Goal: Check status: Check status

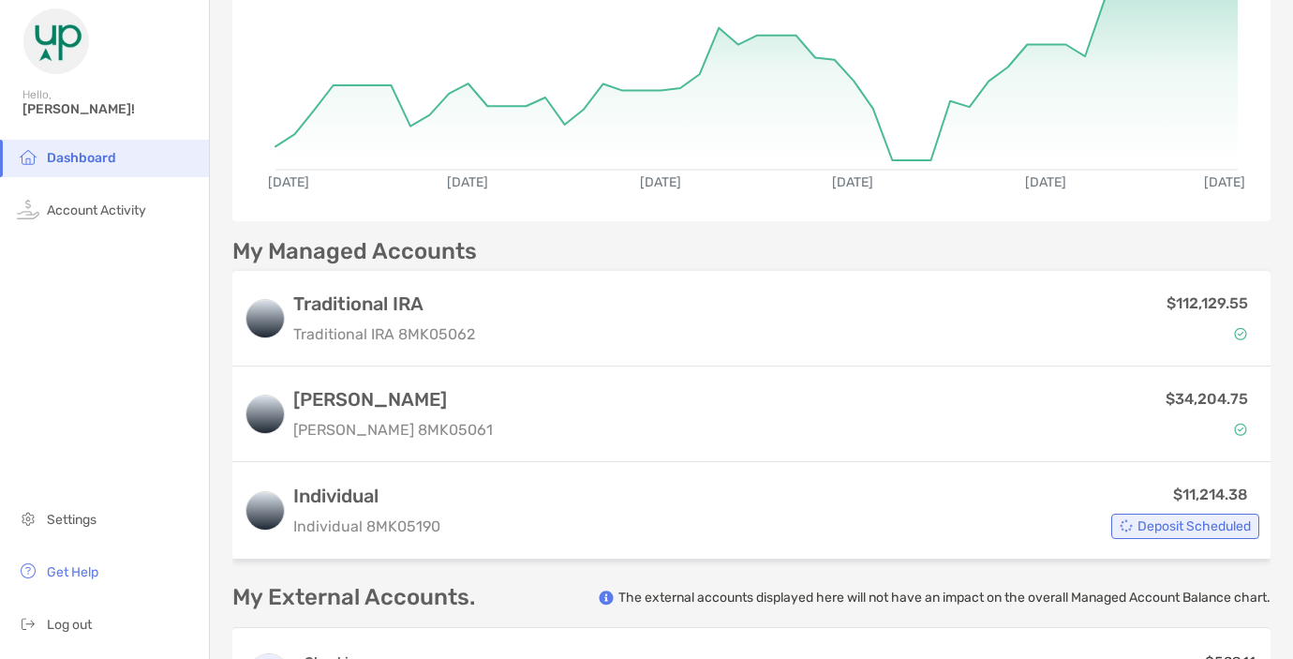
scroll to position [350, 0]
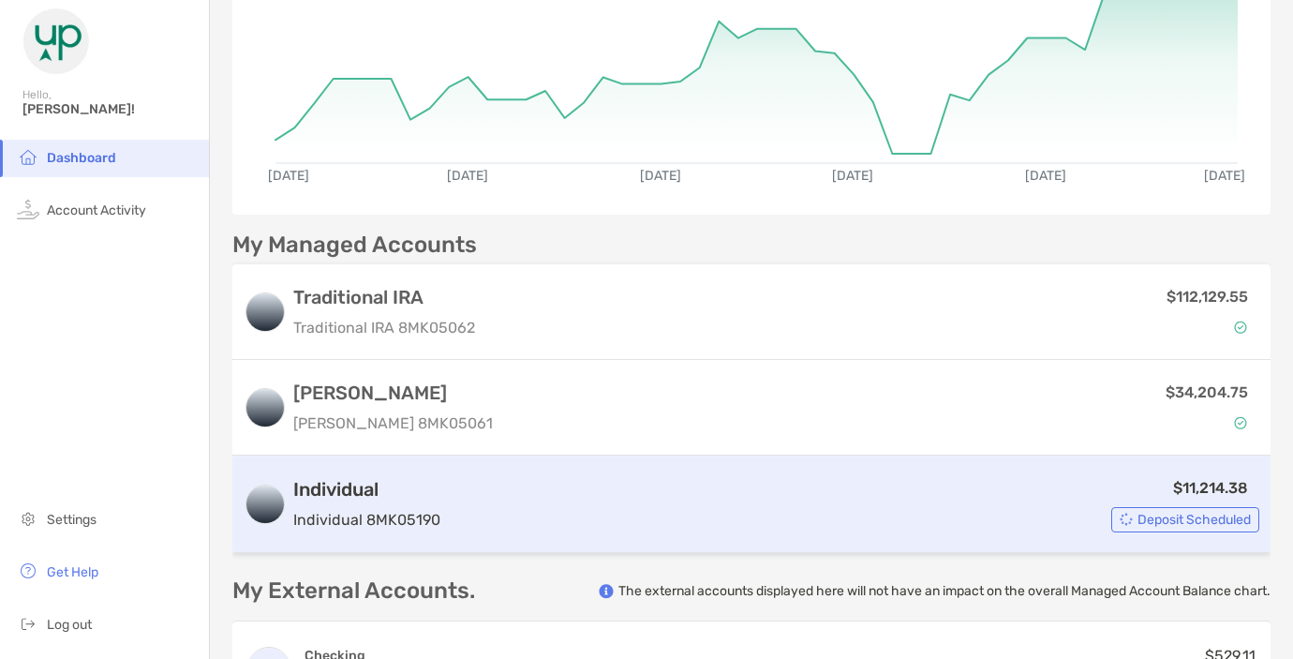
click at [927, 480] on div "$11,214.38 Deposit Scheduled" at bounding box center [853, 504] width 811 height 56
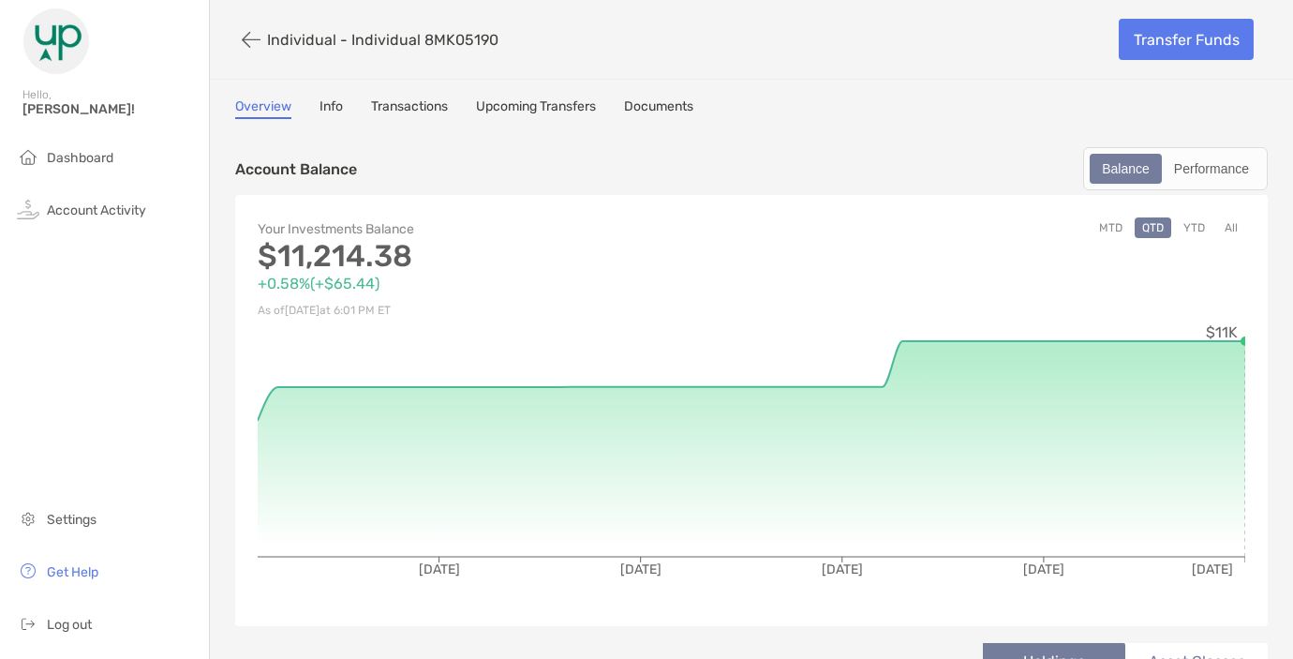
click at [394, 118] on link "Transactions" at bounding box center [409, 108] width 77 height 21
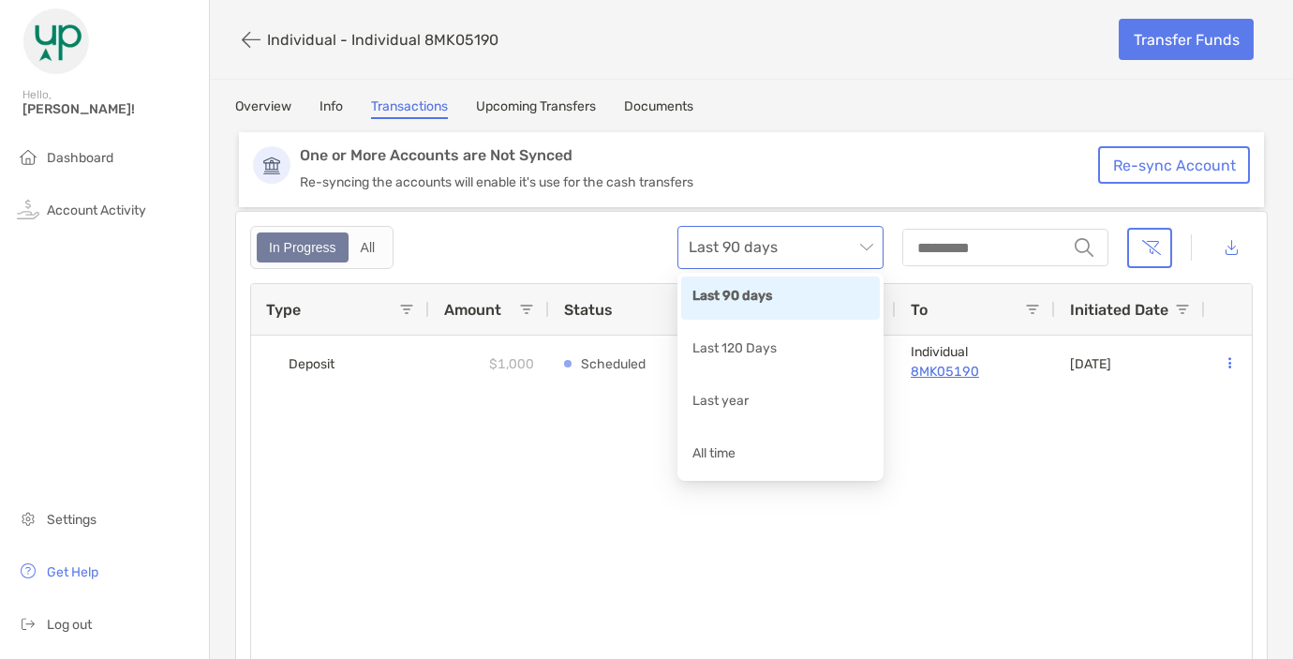
click at [804, 241] on span "Last 90 days" at bounding box center [781, 247] width 184 height 41
click at [732, 410] on div "Last year" at bounding box center [780, 402] width 176 height 23
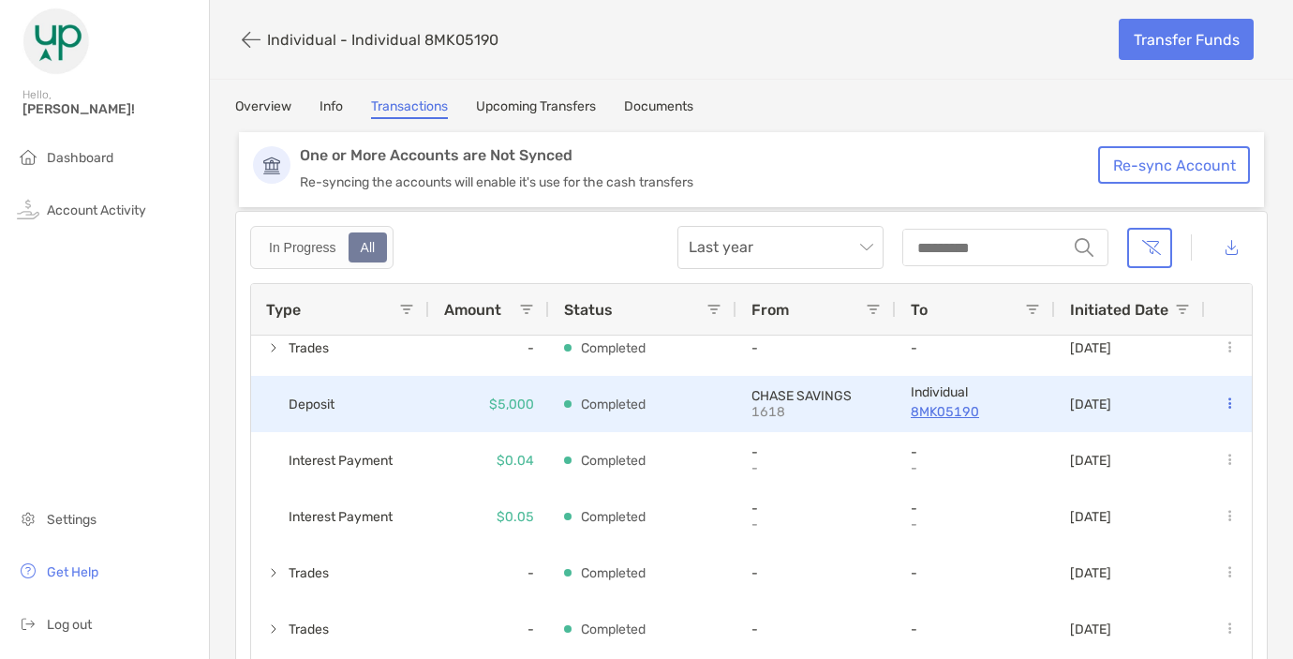
scroll to position [259, 0]
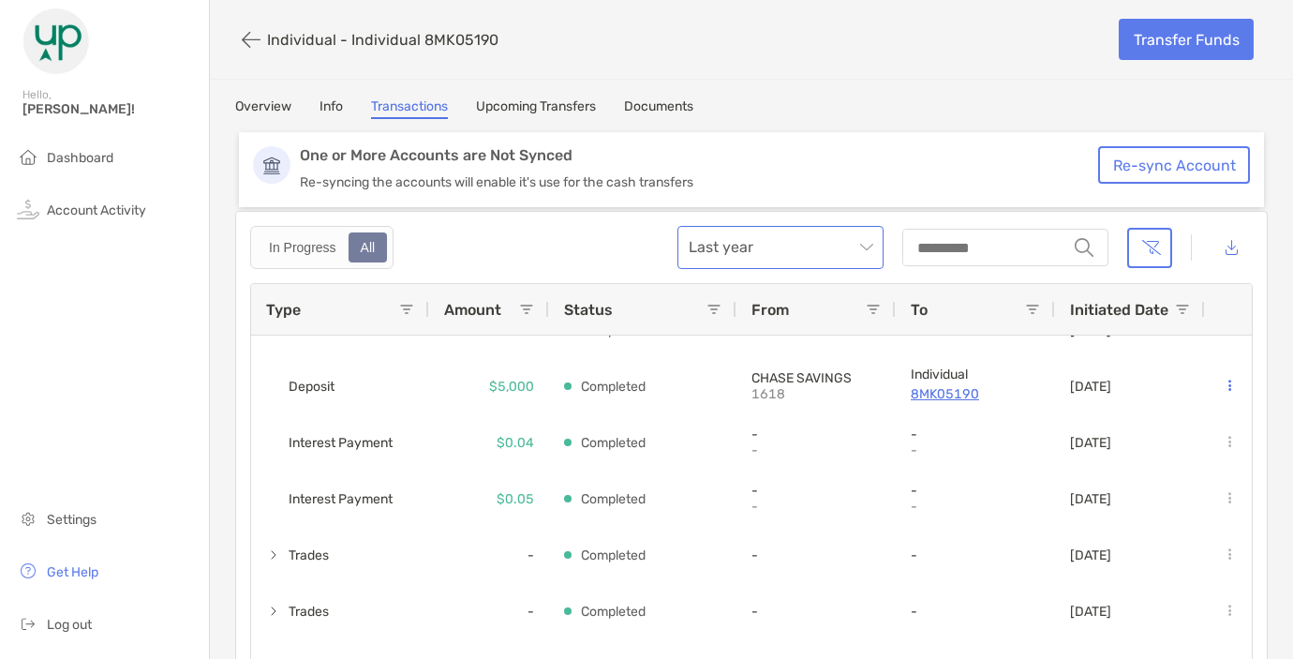
click at [773, 252] on span "Last year" at bounding box center [781, 247] width 184 height 41
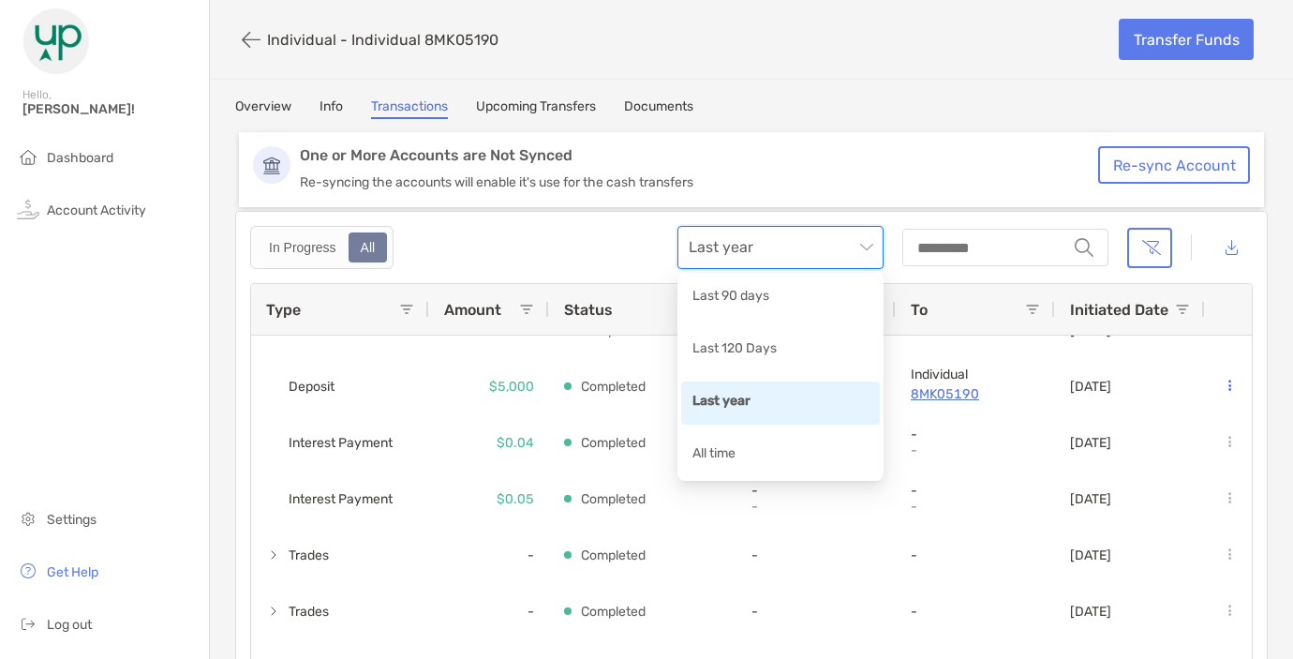
click at [773, 252] on span "Last year" at bounding box center [781, 247] width 184 height 41
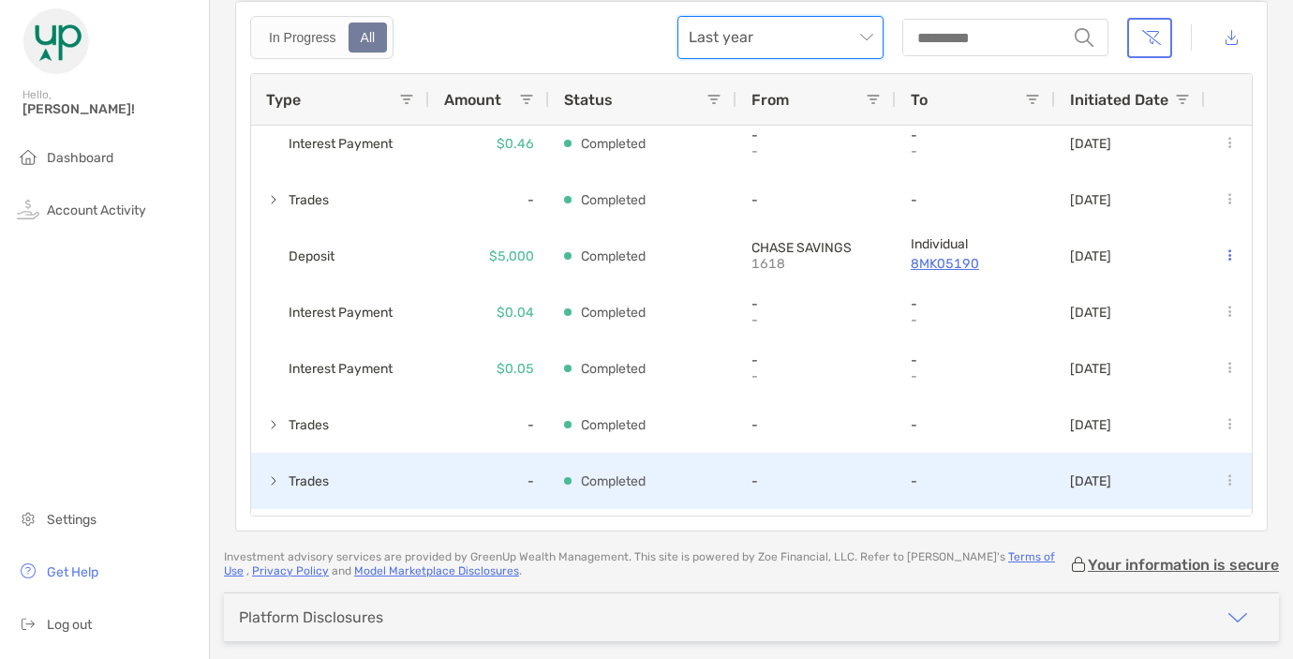
scroll to position [269, 0]
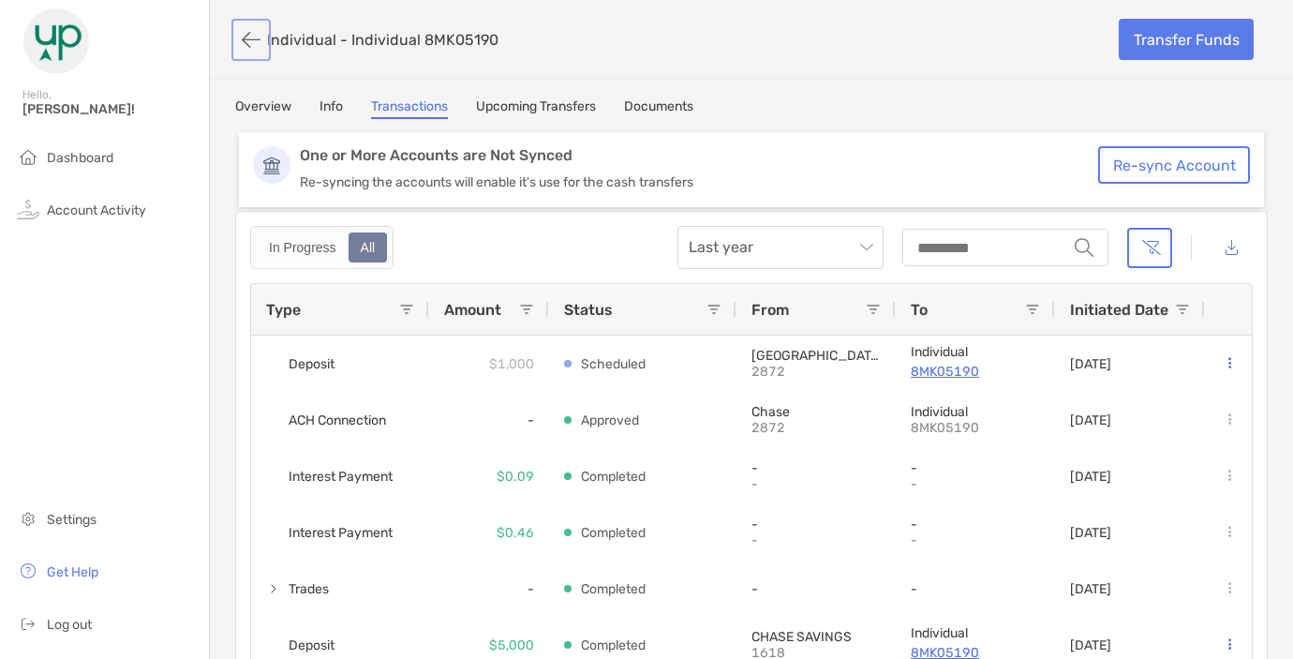
click at [254, 26] on button "button" at bounding box center [251, 39] width 32 height 35
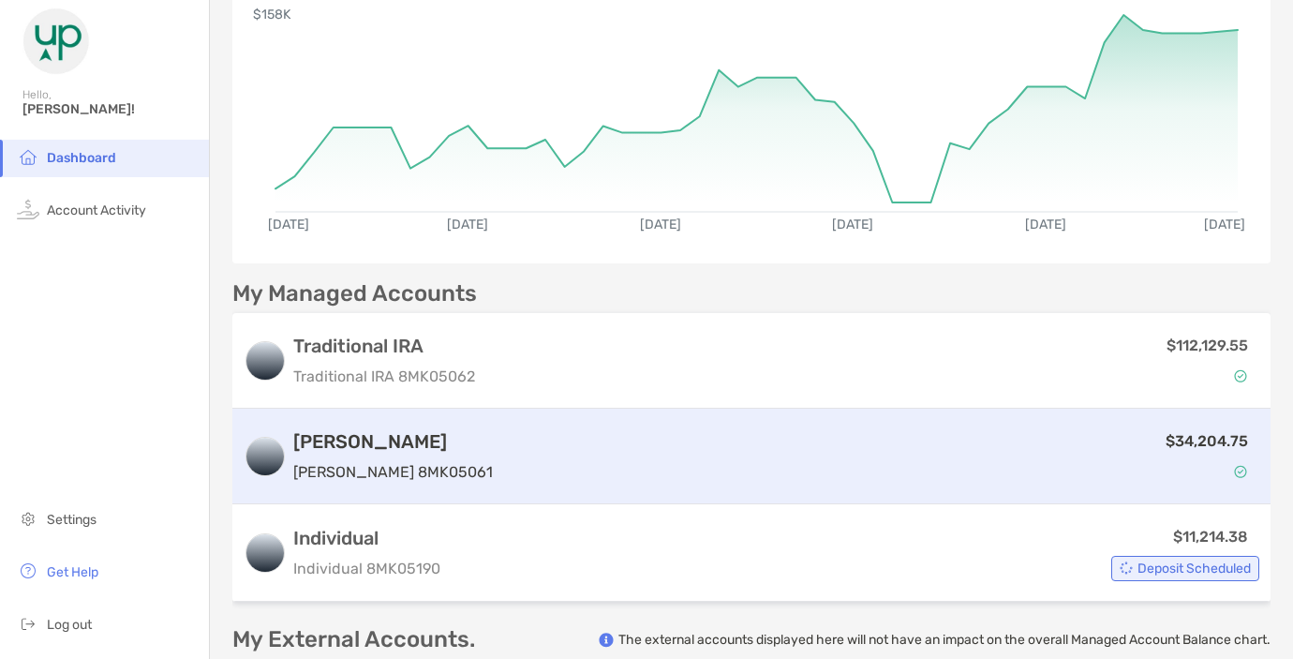
click at [500, 457] on div "$34,204.75" at bounding box center [879, 456] width 759 height 54
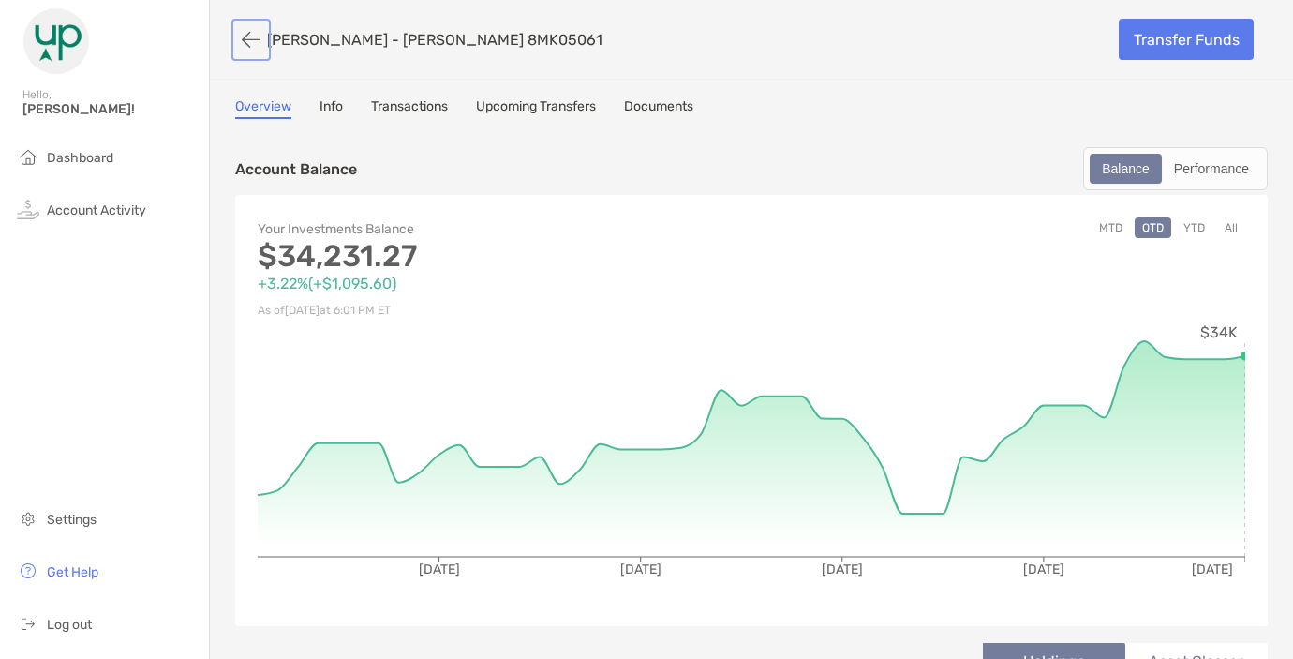
click at [252, 38] on button "button" at bounding box center [251, 39] width 32 height 35
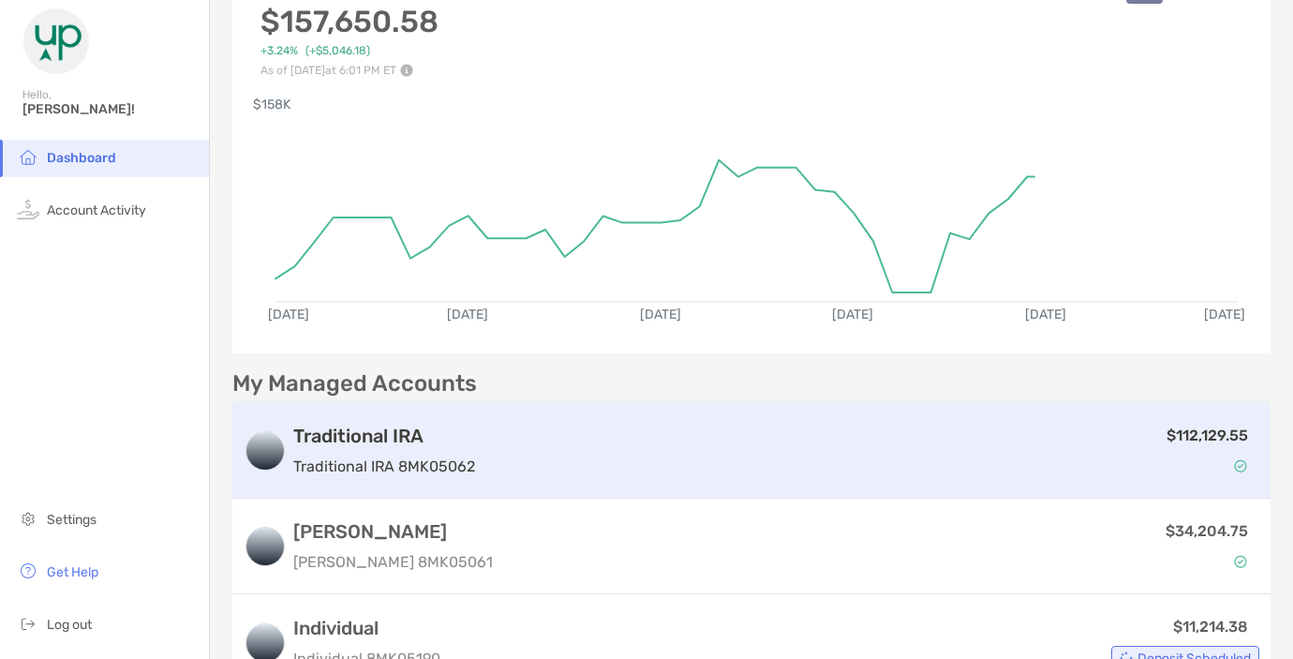
click at [517, 445] on div "$112,129.55" at bounding box center [870, 450] width 777 height 54
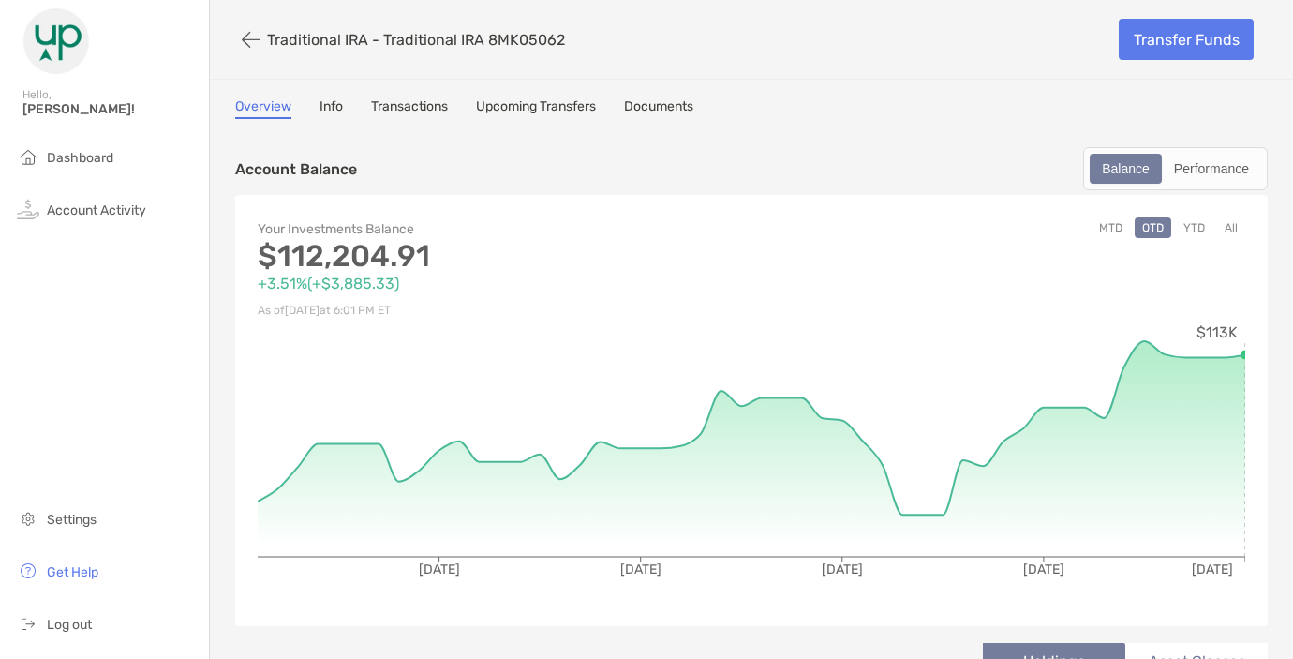
click at [275, 111] on link "Overview" at bounding box center [263, 108] width 56 height 21
click at [246, 37] on button "button" at bounding box center [251, 39] width 32 height 35
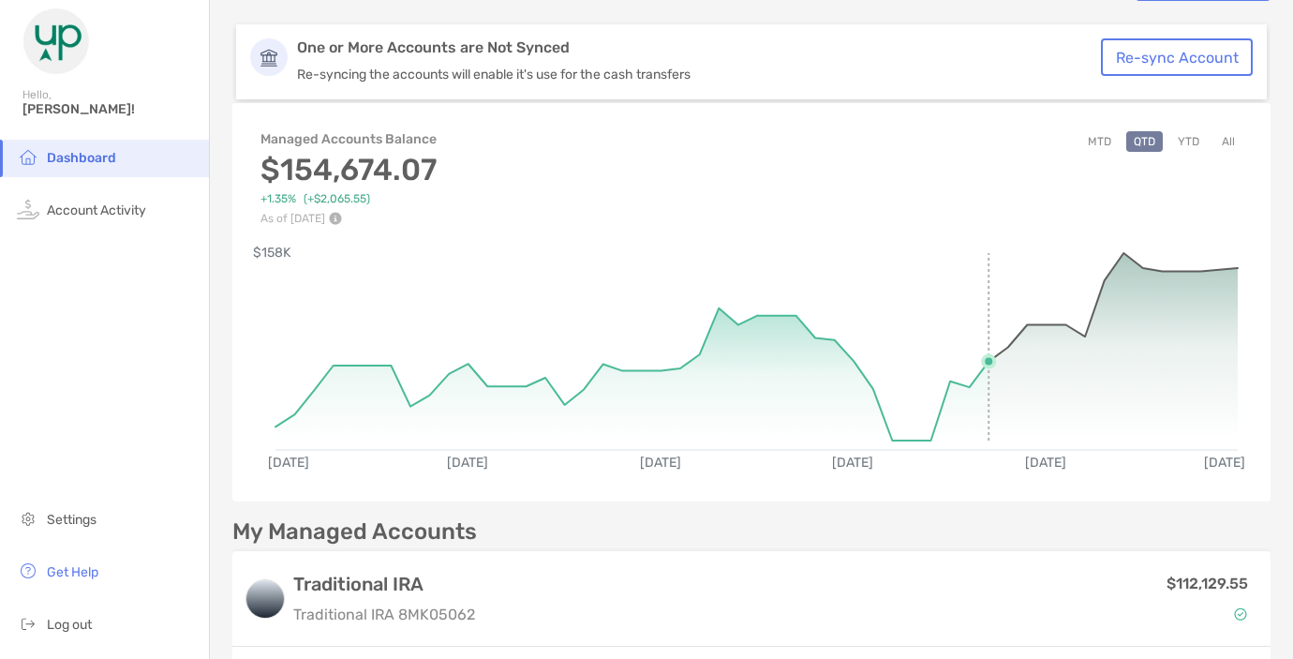
scroll to position [65, 0]
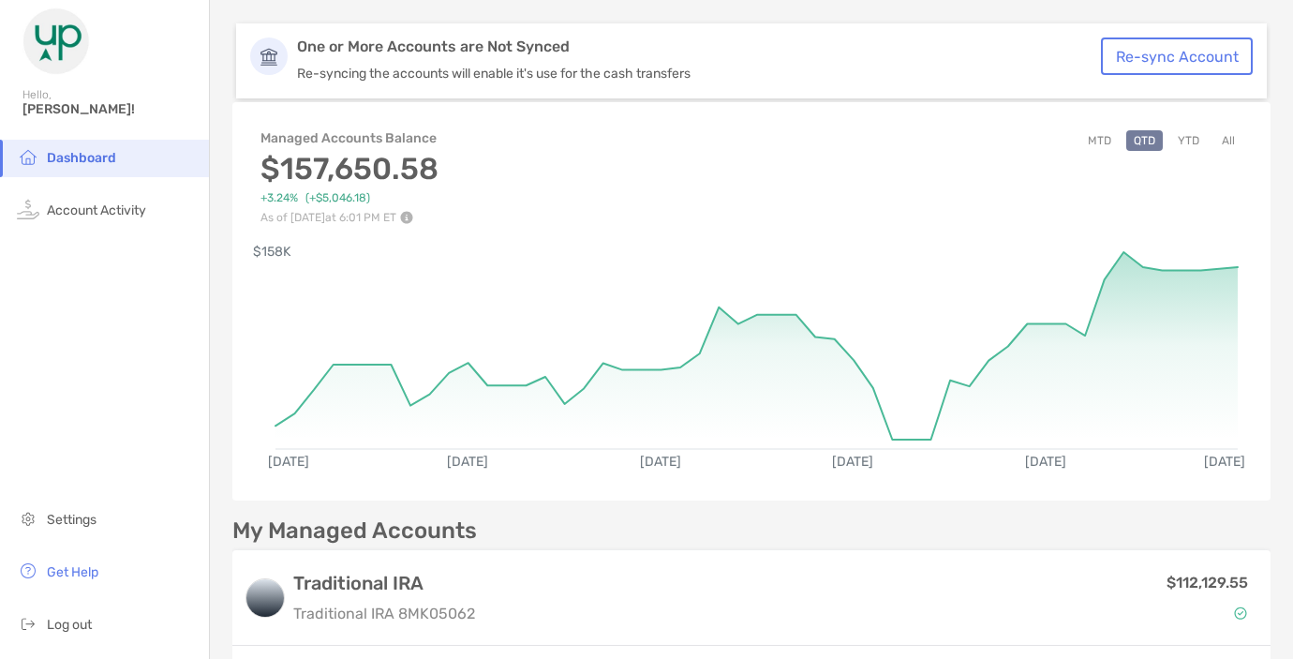
click at [1232, 144] on button "All" at bounding box center [1228, 140] width 28 height 21
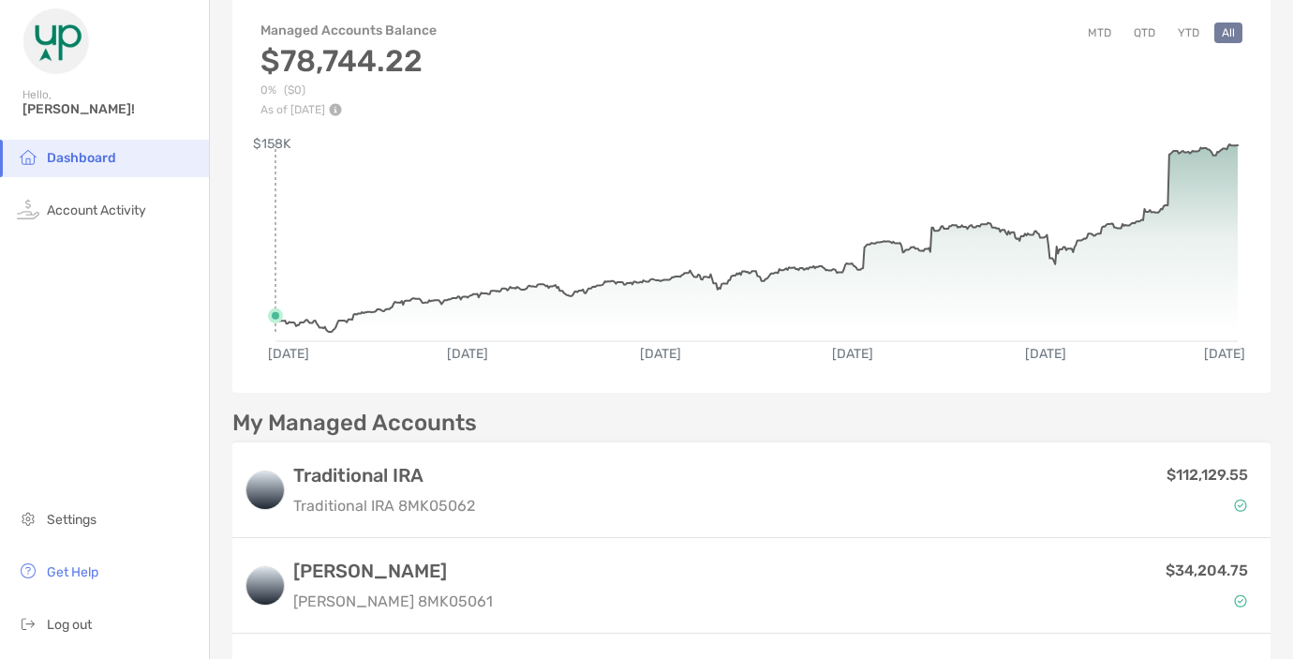
scroll to position [203, 0]
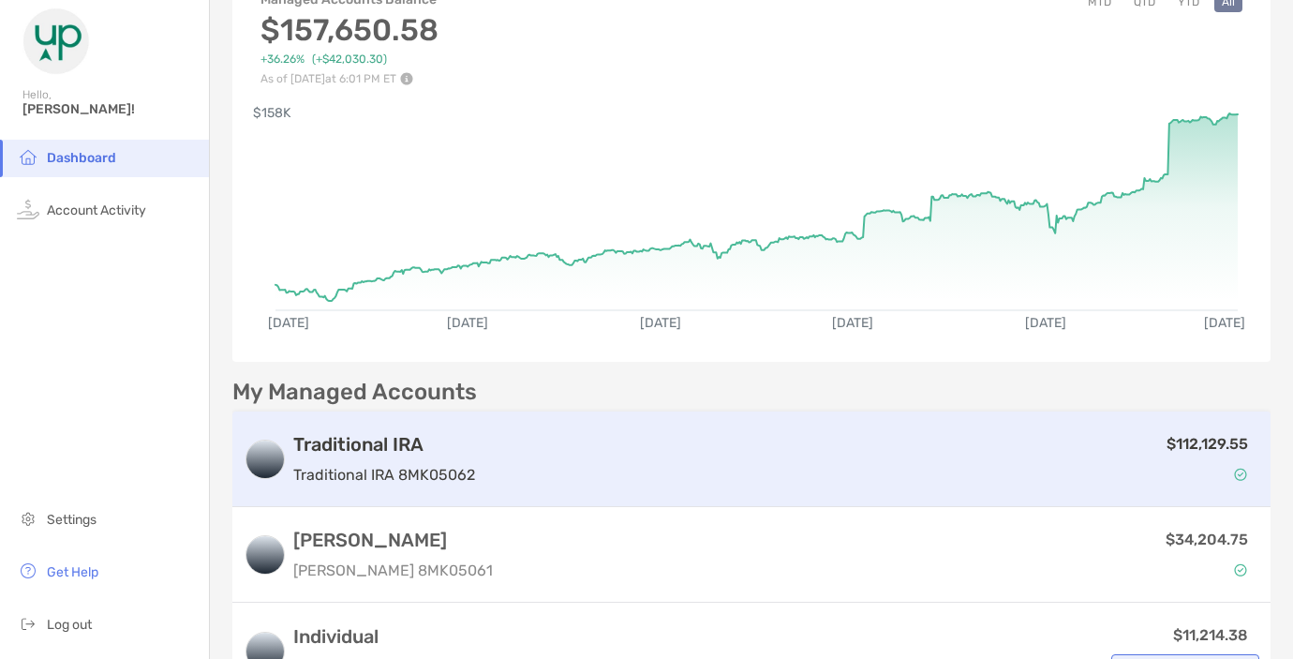
click at [559, 440] on div "$112,129.55" at bounding box center [870, 459] width 777 height 54
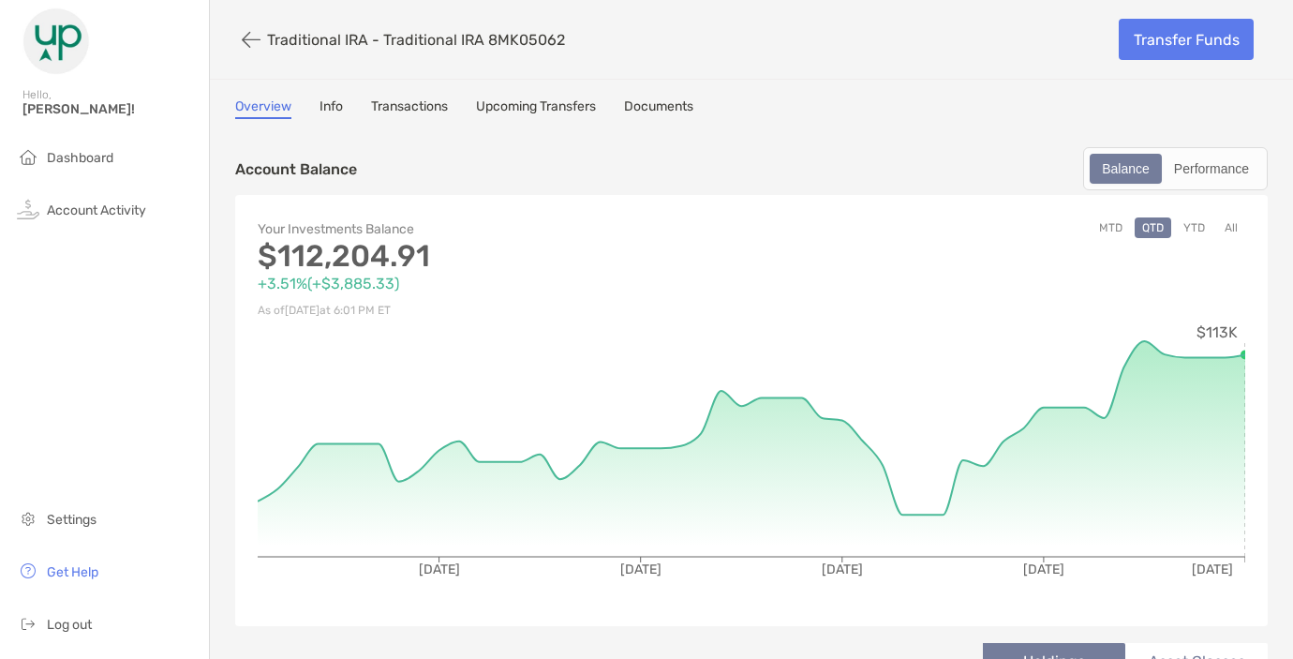
click at [237, 104] on link "Overview" at bounding box center [263, 108] width 56 height 21
click at [244, 47] on button "button" at bounding box center [251, 39] width 32 height 35
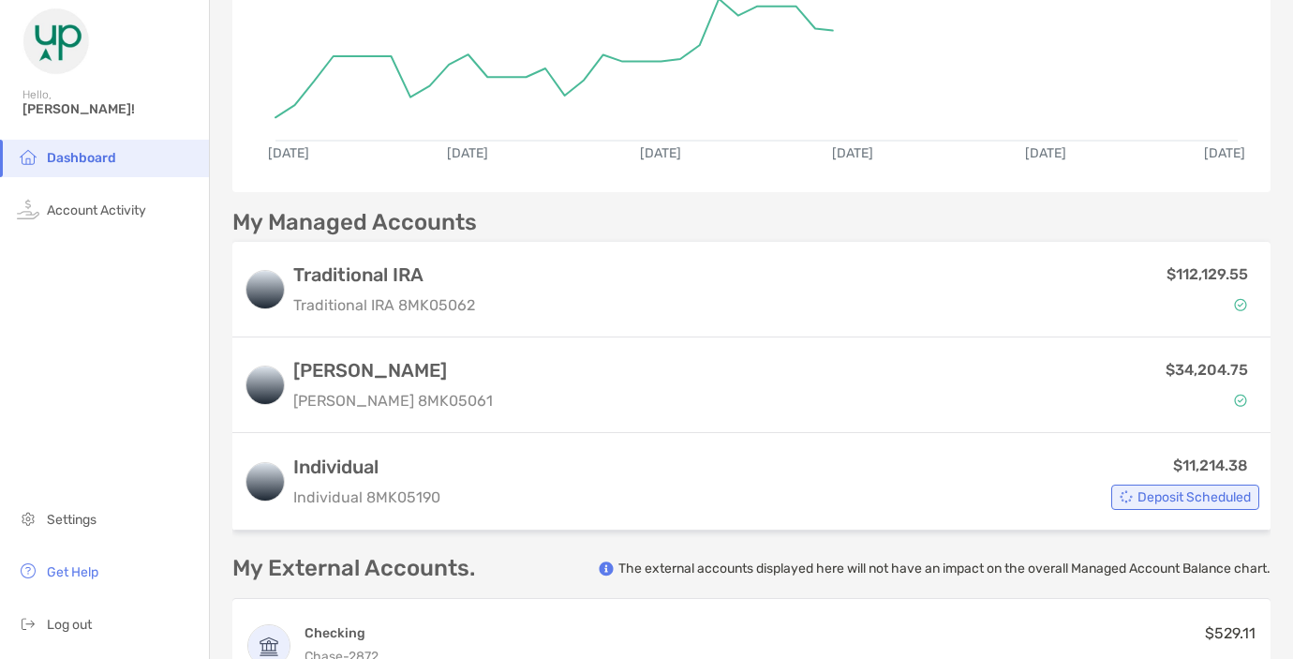
scroll to position [378, 0]
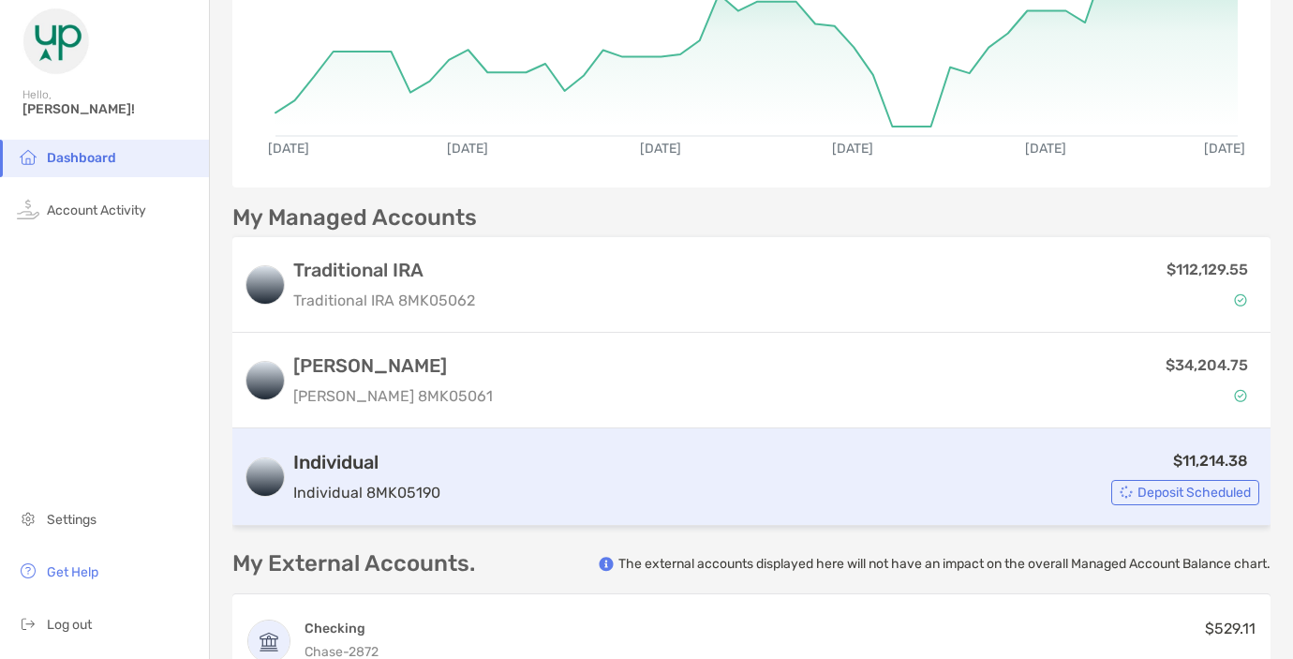
click at [549, 485] on div "$11,214.38 Deposit Scheduled" at bounding box center [853, 477] width 811 height 56
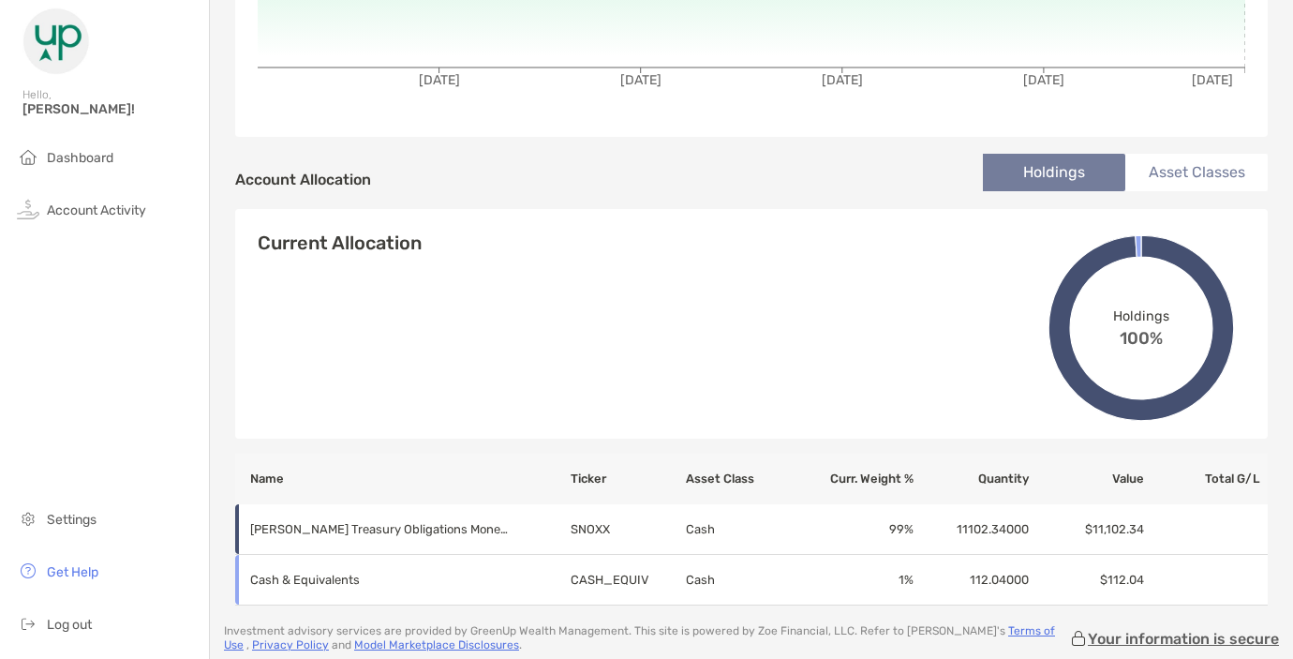
scroll to position [620, 0]
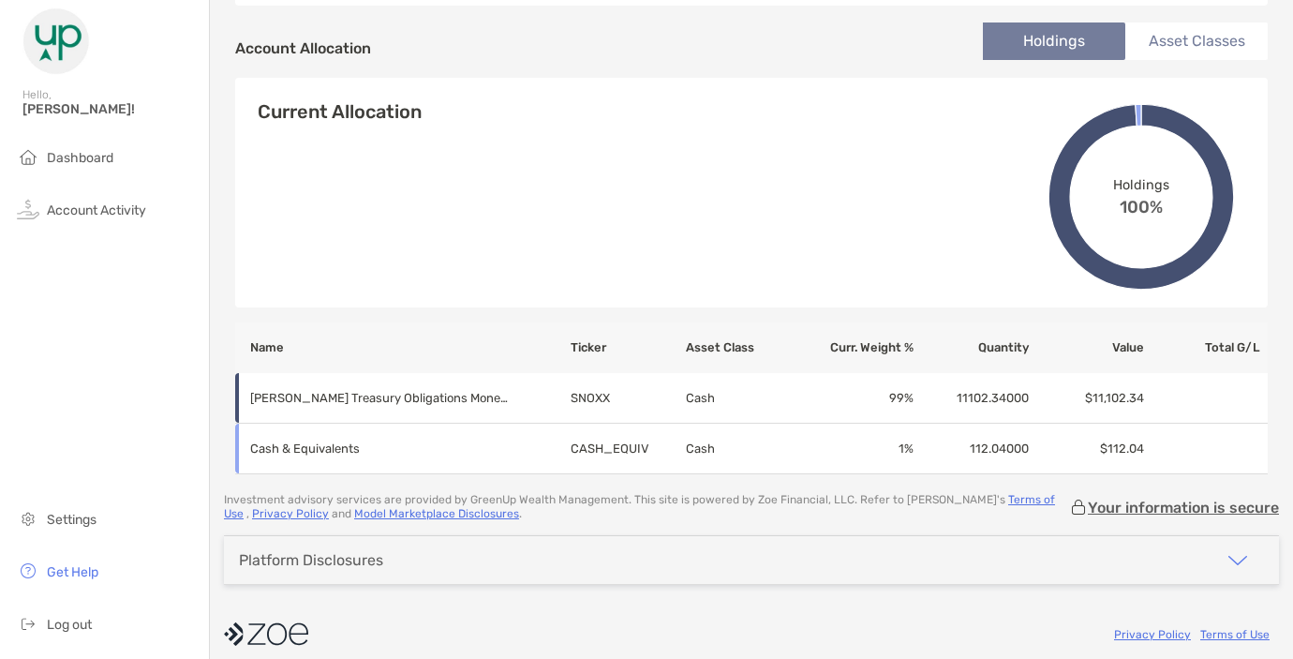
click at [91, 179] on ul "Dashboard Account Activity" at bounding box center [104, 192] width 209 height 105
click at [79, 161] on span "Dashboard" at bounding box center [80, 158] width 67 height 16
